Goal: Find specific page/section: Find specific page/section

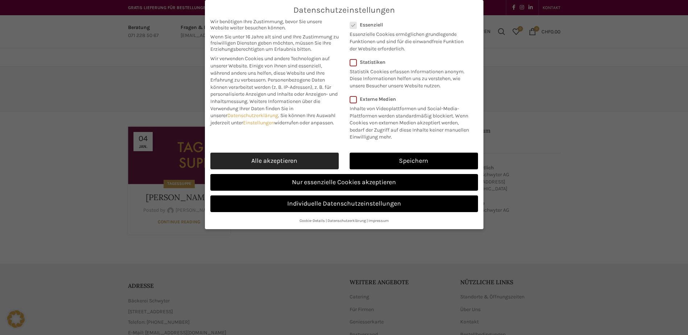
click at [284, 158] on link "Alle akzeptieren" at bounding box center [274, 161] width 128 height 17
checkbox input "true"
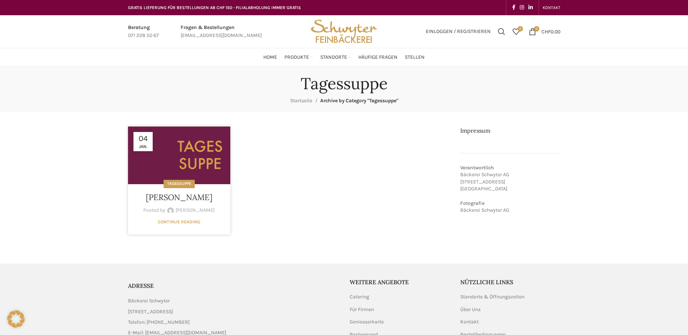
click at [205, 152] on link at bounding box center [179, 156] width 102 height 58
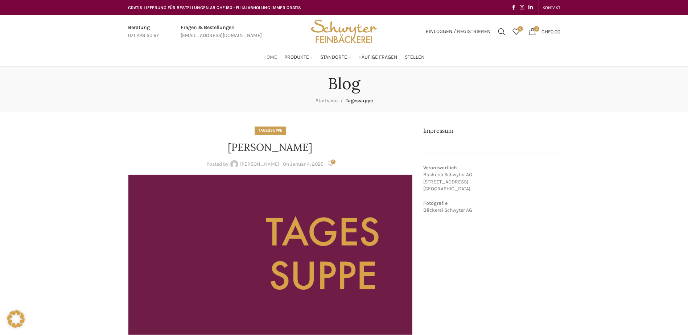
click at [268, 56] on span "Home" at bounding box center [270, 57] width 14 height 7
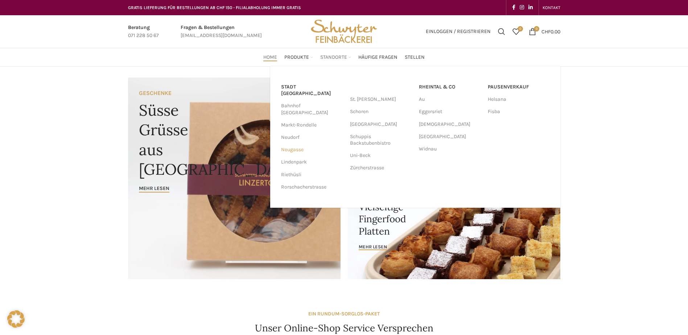
click at [301, 144] on link "Neugasse" at bounding box center [312, 150] width 62 height 12
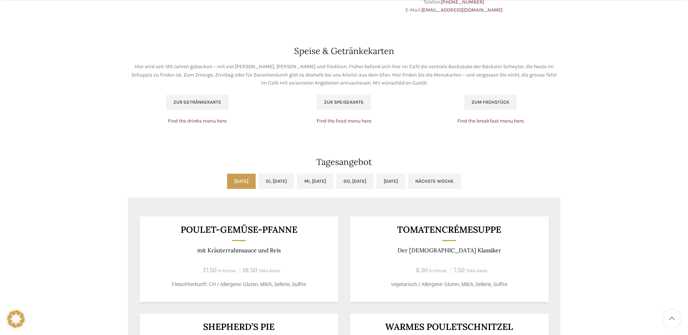
scroll to position [508, 0]
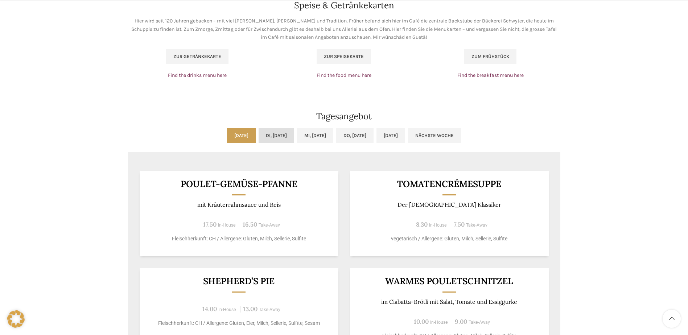
click at [269, 138] on link "Di, 07.10.2025" at bounding box center [277, 135] width 36 height 15
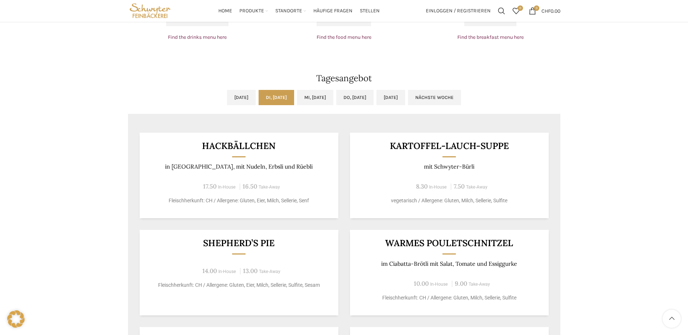
scroll to position [544, 0]
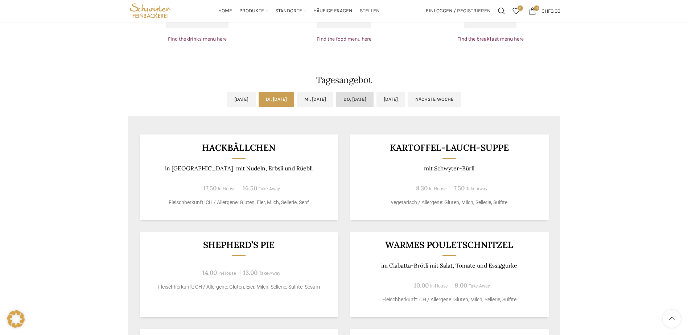
click at [370, 102] on link "Do, 09.10.2025" at bounding box center [354, 99] width 37 height 15
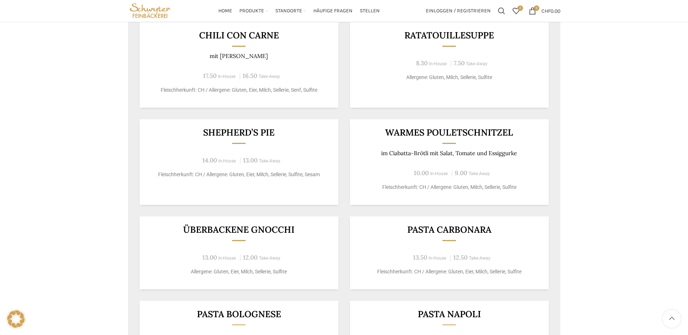
scroll to position [653, 0]
